Goal: Task Accomplishment & Management: Complete application form

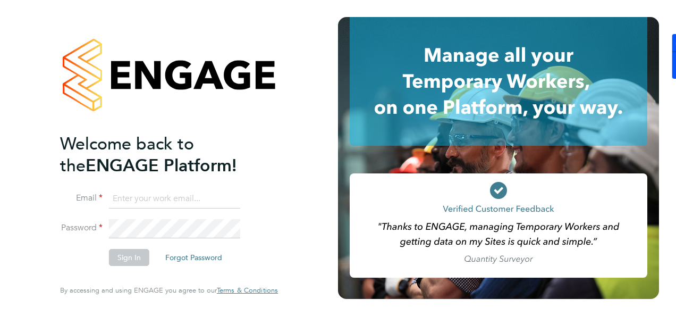
click at [164, 199] on input at bounding box center [174, 198] width 131 height 19
type input "[PERSON_NAME][EMAIL_ADDRESS][PERSON_NAME][DOMAIN_NAME]"
click at [141, 260] on button "Sign In" at bounding box center [129, 257] width 40 height 17
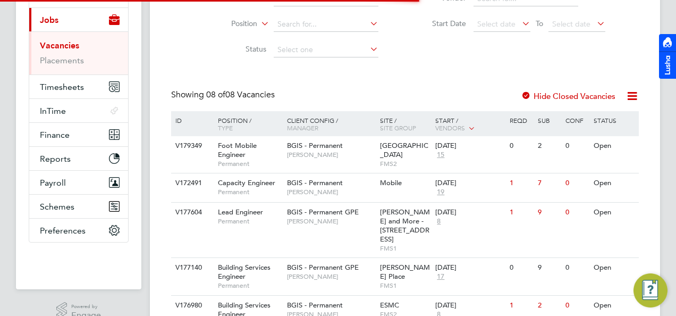
scroll to position [300, 0]
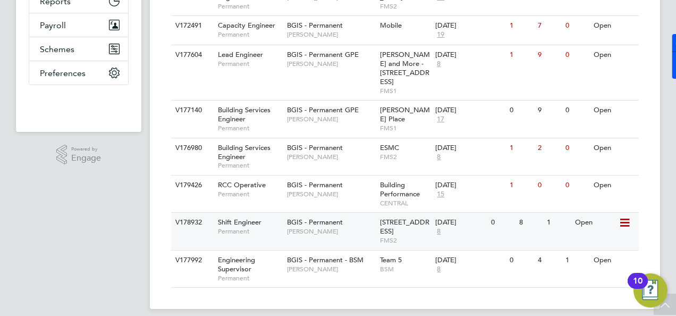
click at [263, 215] on div "Shift Engineer Permanent" at bounding box center [247, 227] width 74 height 28
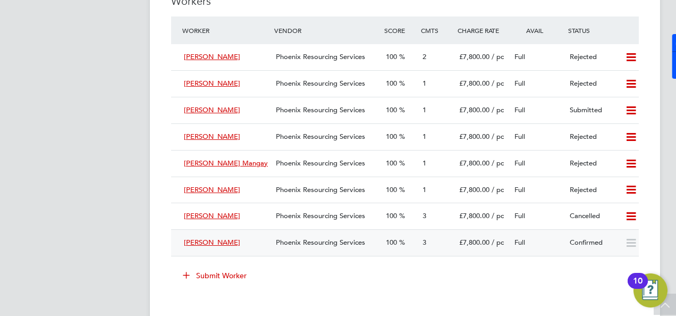
click at [247, 242] on div "Swidan Moustafa" at bounding box center [226, 243] width 92 height 18
